Goal: Navigation & Orientation: Understand site structure

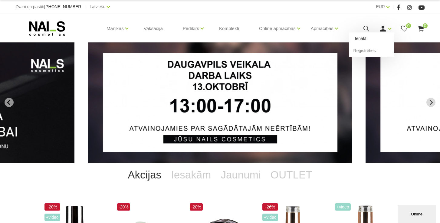
click at [383, 45] on link "Ienākt" at bounding box center [371, 38] width 45 height 12
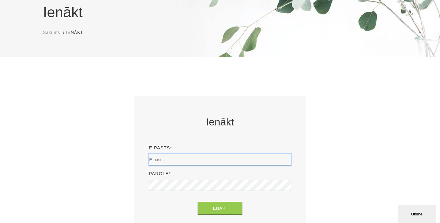
scroll to position [56, 0]
type input "[EMAIL_ADDRESS][DOMAIN_NAME]"
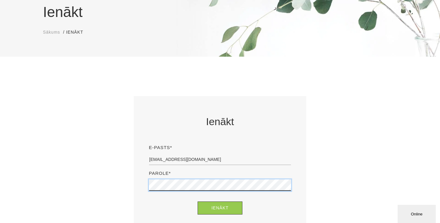
click at [220, 208] on button "Ienākt" at bounding box center [220, 207] width 45 height 13
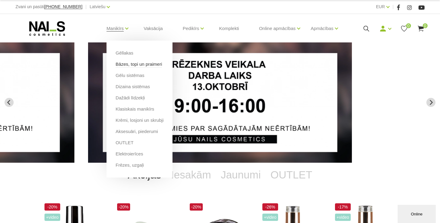
click at [144, 64] on link "Bāzes, topi un praimeri" at bounding box center [139, 64] width 46 height 7
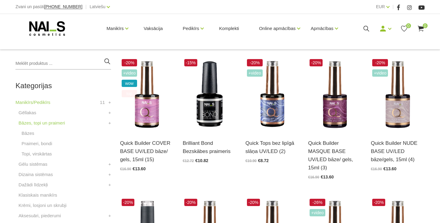
scroll to position [142, 0]
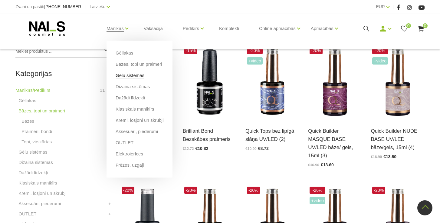
click at [144, 77] on link "Gēlu sistēmas" at bounding box center [130, 75] width 29 height 7
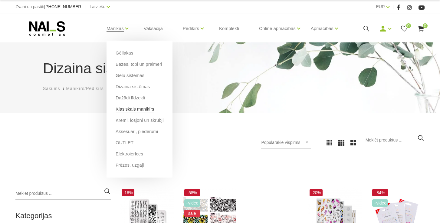
click at [154, 110] on link "Klasiskais manikīrs" at bounding box center [135, 109] width 39 height 7
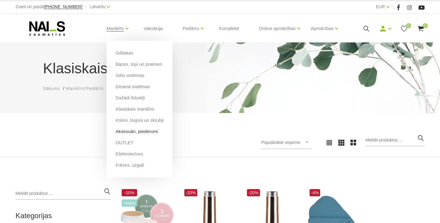
click at [154, 130] on link "Aksesuāri, piederumi" at bounding box center [137, 131] width 42 height 7
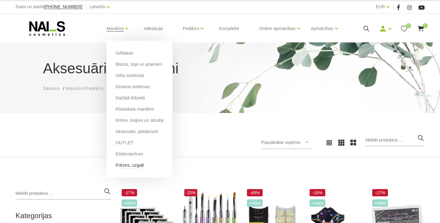
click at [144, 165] on link "Frēzes, uzgaļi" at bounding box center [130, 165] width 28 height 7
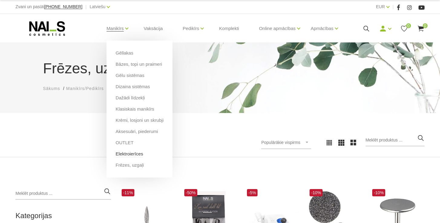
click at [143, 156] on link "Elektroierīces" at bounding box center [130, 153] width 28 height 7
